Goal: Task Accomplishment & Management: Use online tool/utility

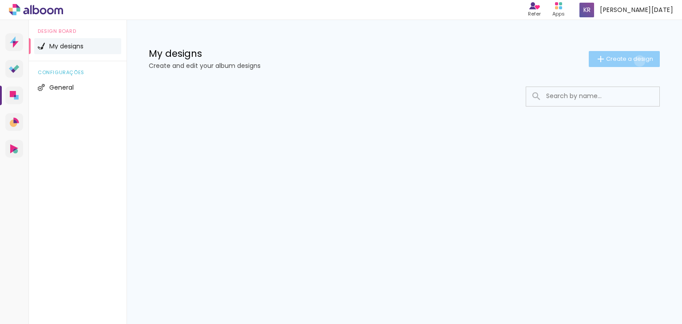
click at [639, 61] on span "Create a design" at bounding box center [629, 59] width 47 height 6
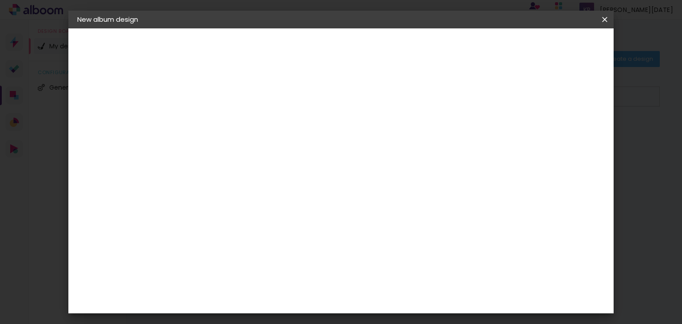
click at [223, 123] on input at bounding box center [223, 119] width 0 height 14
click at [98, 92] on div "2. Specs" at bounding box center [125, 91] width 97 height 11
click at [223, 123] on input at bounding box center [223, 119] width 0 height 14
type input "wedding"
type paper-input "wedding"
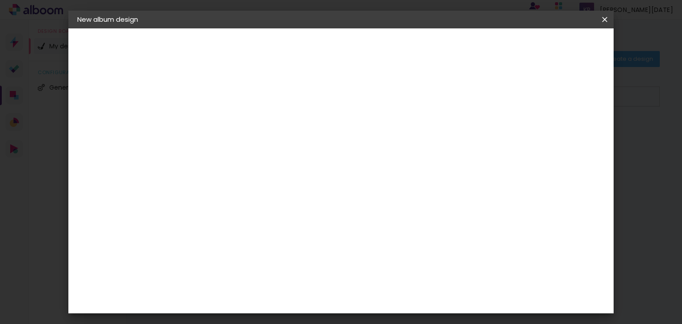
click at [259, 40] on paper-button "Next" at bounding box center [243, 47] width 32 height 15
click at [237, 146] on input "text" at bounding box center [218, 151] width 36 height 11
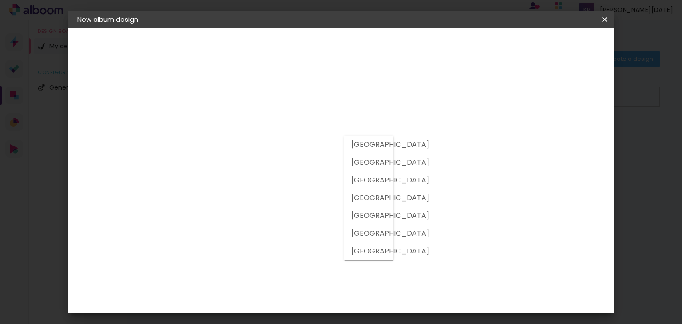
click at [0, 0] on slot "[GEOGRAPHIC_DATA]" at bounding box center [0, 0] width 0 height 0
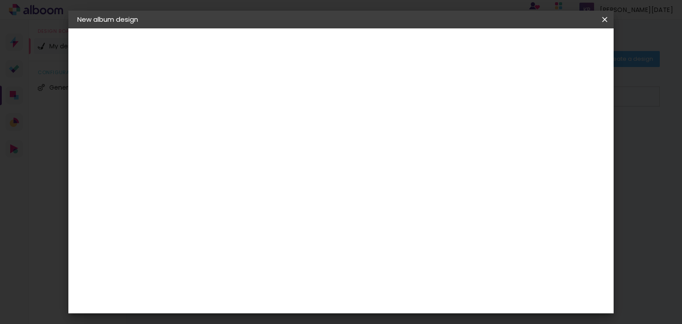
click at [263, 146] on input "[GEOGRAPHIC_DATA]" at bounding box center [231, 151] width 62 height 11
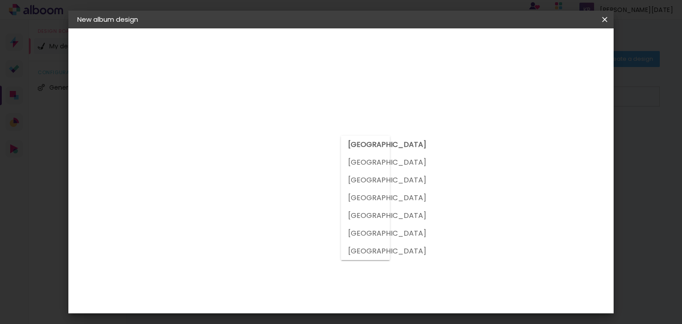
click at [0, 0] on slot "[GEOGRAPHIC_DATA]" at bounding box center [0, 0] width 0 height 0
type input "[GEOGRAPHIC_DATA]"
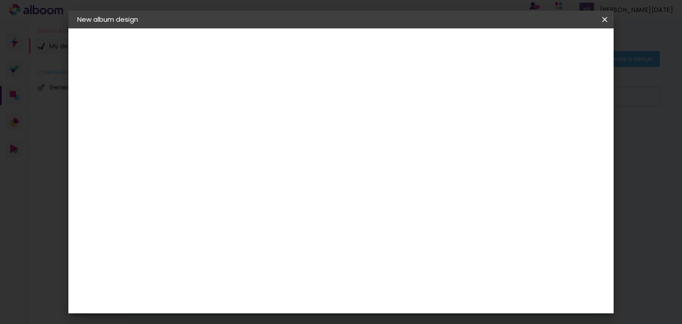
click at [277, 173] on input at bounding box center [239, 178] width 79 height 11
click at [243, 207] on div "3ZERO5" at bounding box center [229, 210] width 27 height 7
click at [367, 190] on paper-item "Suggest an album company" at bounding box center [330, 189] width 75 height 30
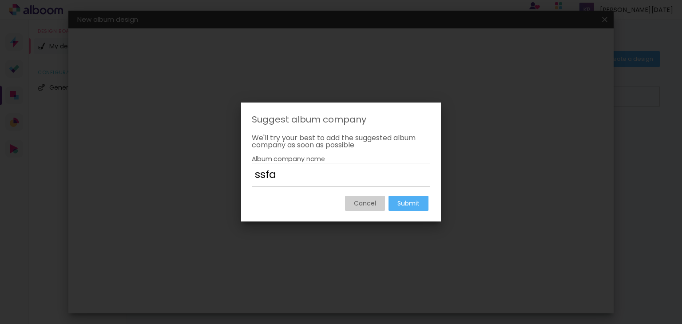
type input "ssfa"
type paper-input "ssfa"
click at [401, 208] on paper-button "Submit" at bounding box center [409, 203] width 40 height 15
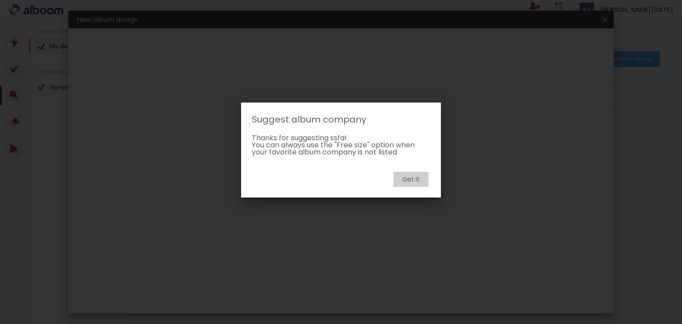
click at [0, 0] on slot "Got it" at bounding box center [0, 0] width 0 height 0
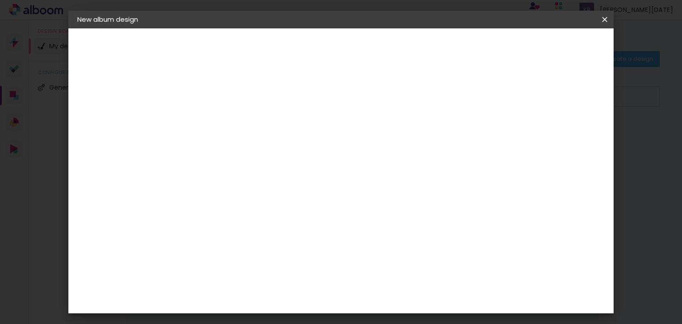
click at [367, 41] on paper-button "Next" at bounding box center [351, 47] width 32 height 15
click at [247, 151] on input "text" at bounding box center [235, 155] width 24 height 14
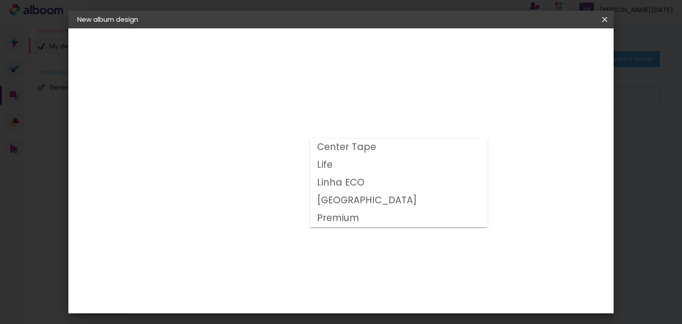
click at [296, 60] on header "Model Choose the album model. Previous Next" at bounding box center [240, 61] width 112 height 67
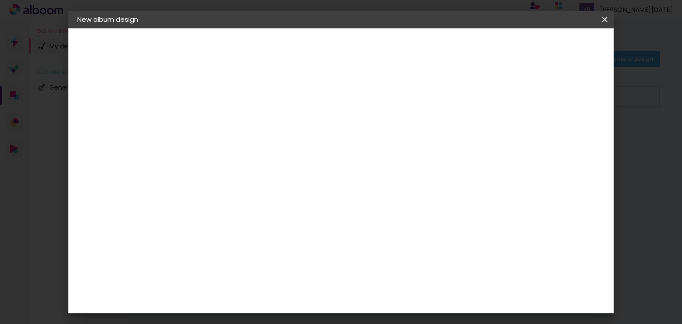
click at [611, 1] on iron-overlay-backdrop at bounding box center [341, 162] width 682 height 324
